Goal: Information Seeking & Learning: Find specific fact

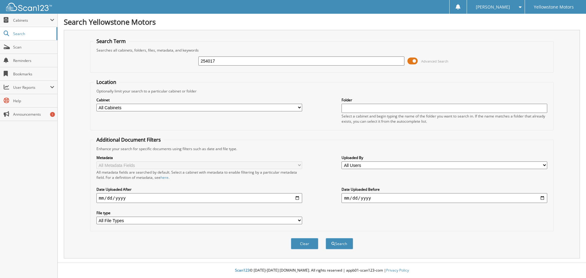
type input "254017"
click at [326, 238] on button "Search" at bounding box center [339, 243] width 27 height 11
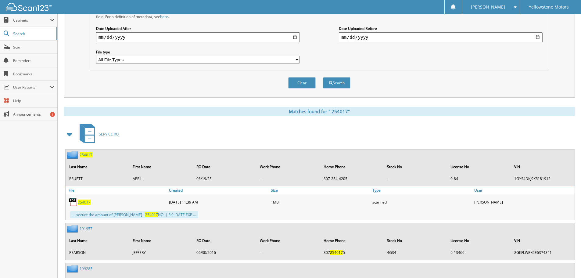
scroll to position [190, 0]
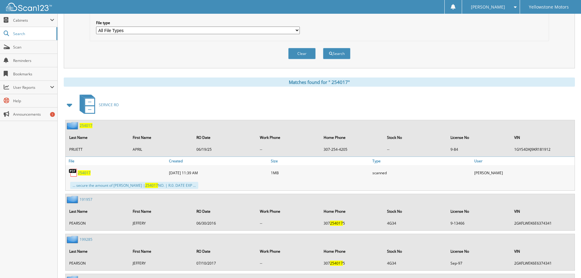
click at [83, 171] on span "2 5 4 0 1 7" at bounding box center [84, 172] width 13 height 5
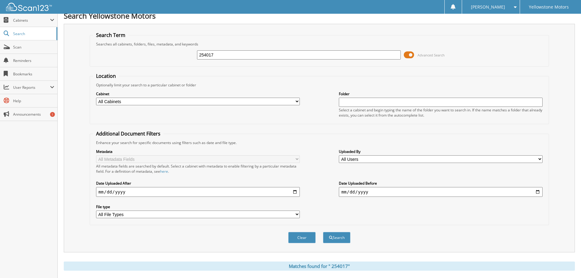
scroll to position [0, 0]
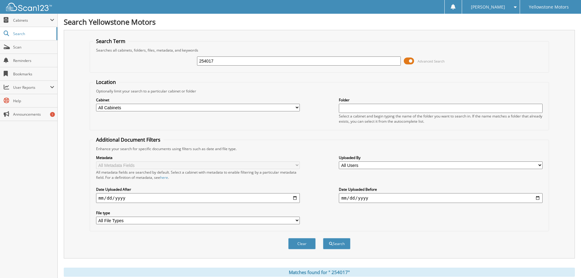
drag, startPoint x: 223, startPoint y: 61, endPoint x: 143, endPoint y: 61, distance: 80.2
click at [165, 61] on div "254017 Advanced Search" at bounding box center [319, 61] width 453 height 16
type input "253659"
click at [323, 238] on button "Search" at bounding box center [336, 243] width 27 height 11
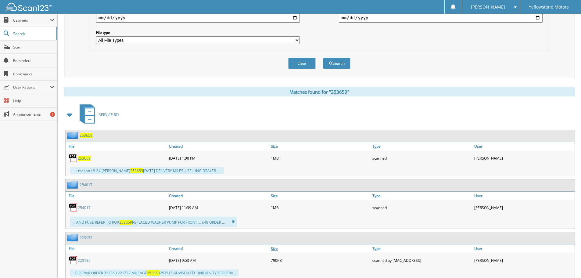
scroll to position [183, 0]
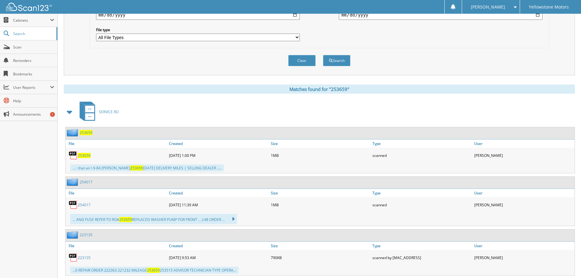
click at [82, 154] on span "253659" at bounding box center [84, 155] width 13 height 5
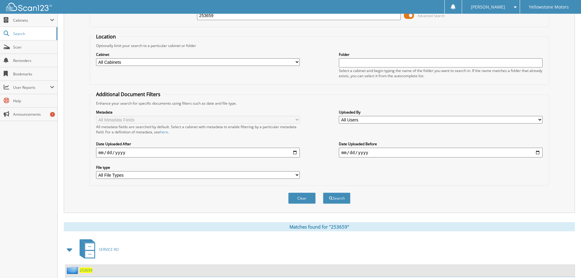
scroll to position [31, 0]
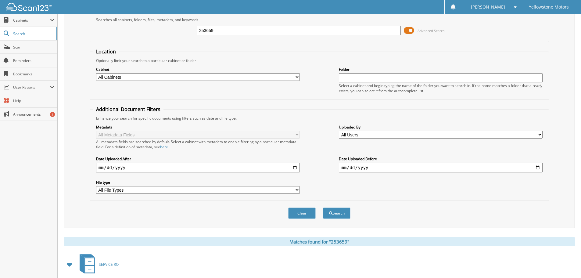
drag, startPoint x: 217, startPoint y: 30, endPoint x: 111, endPoint y: 34, distance: 105.3
click at [141, 34] on div "253659 Advanced Search" at bounding box center [319, 30] width 453 height 16
type input "253520"
click at [323, 207] on button "Search" at bounding box center [336, 212] width 27 height 11
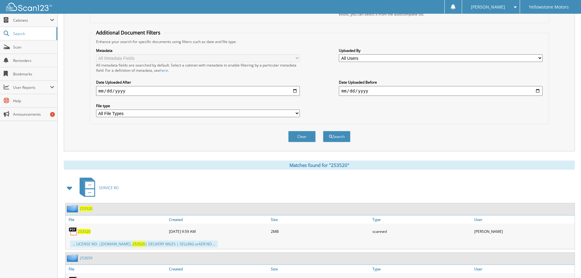
scroll to position [196, 0]
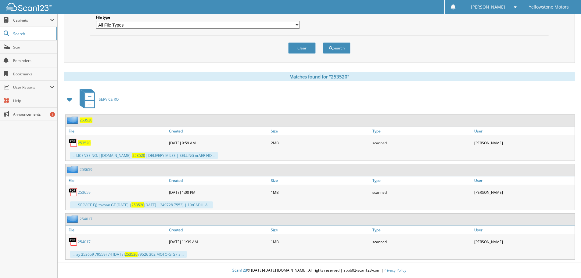
click at [84, 144] on span "253520" at bounding box center [84, 142] width 13 height 5
